Goal: Navigation & Orientation: Find specific page/section

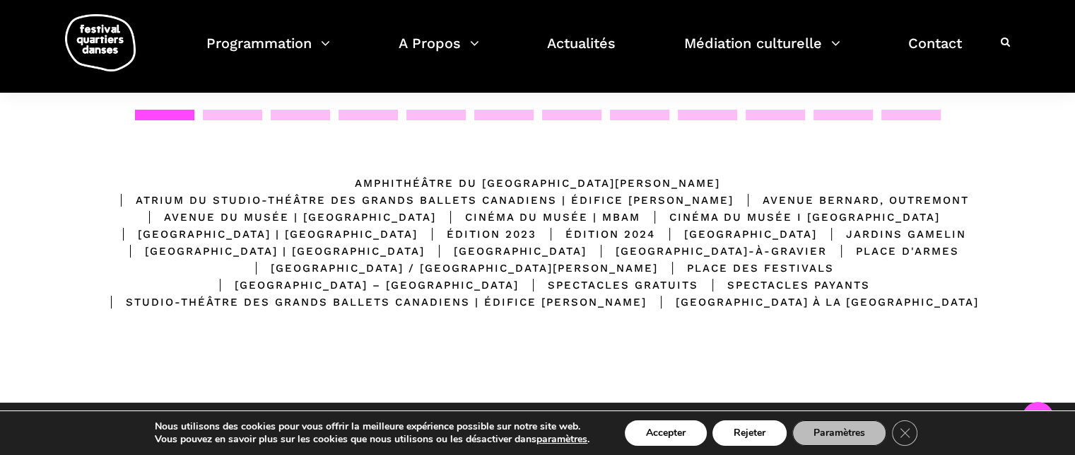
scroll to position [283, 0]
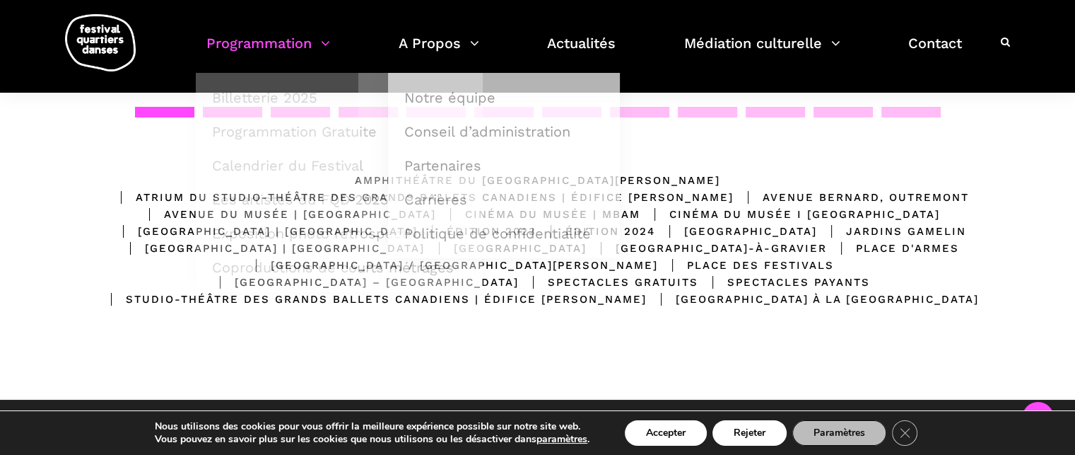
click at [285, 54] on link "Programmation" at bounding box center [268, 52] width 124 height 42
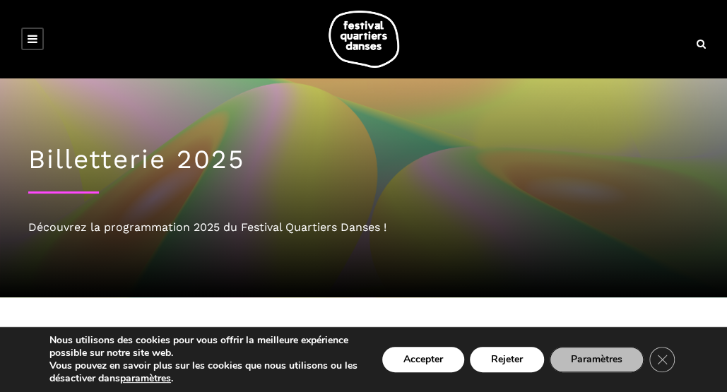
click at [34, 41] on icon at bounding box center [33, 38] width 10 height 11
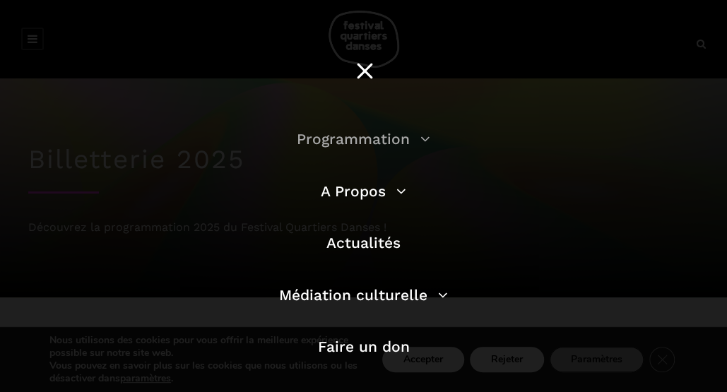
click at [337, 141] on link "Programmation" at bounding box center [364, 139] width 134 height 18
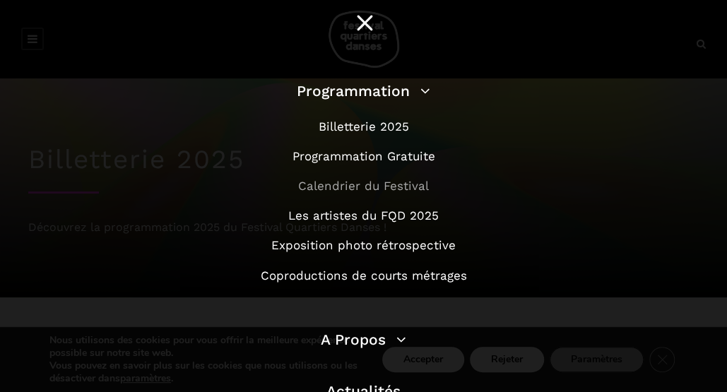
scroll to position [71, 0]
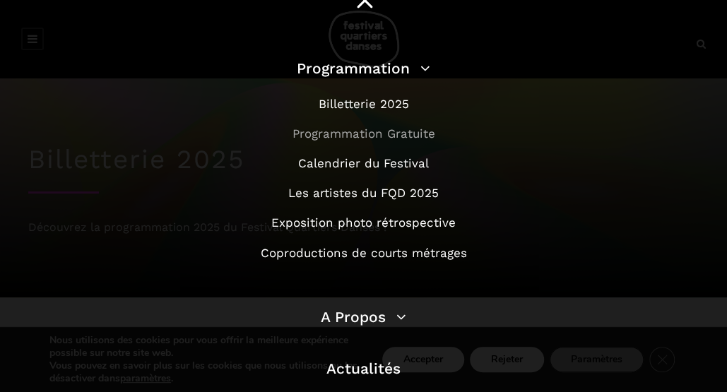
click at [348, 134] on link "Programmation Gratuite" at bounding box center [364, 134] width 143 height 14
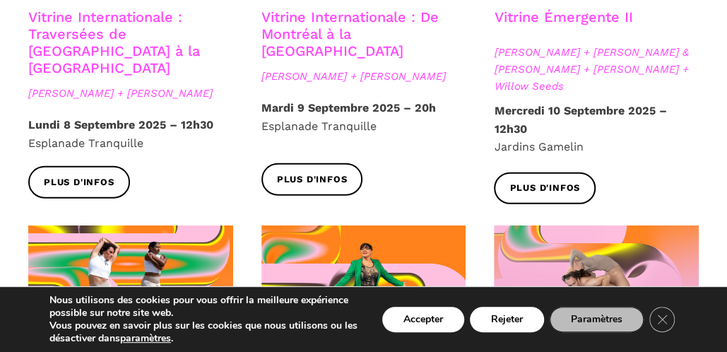
scroll to position [1391, 0]
